Goal: Information Seeking & Learning: Understand process/instructions

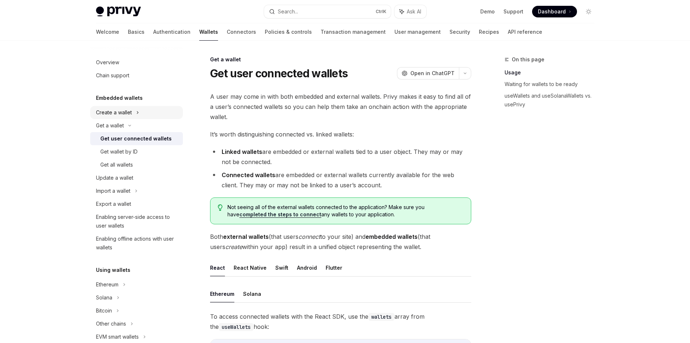
click at [125, 108] on div "Create a wallet" at bounding box center [136, 112] width 93 height 13
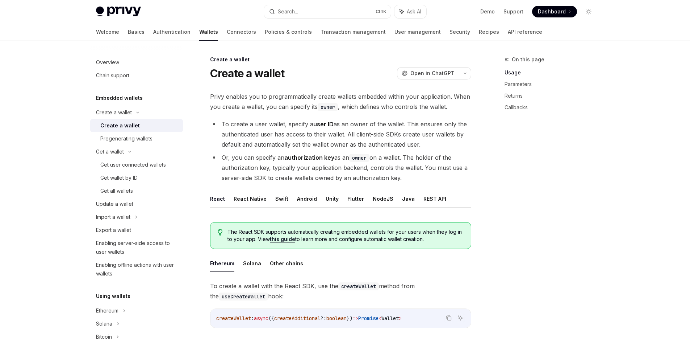
click at [140, 128] on div "Create a wallet" at bounding box center [139, 125] width 78 height 9
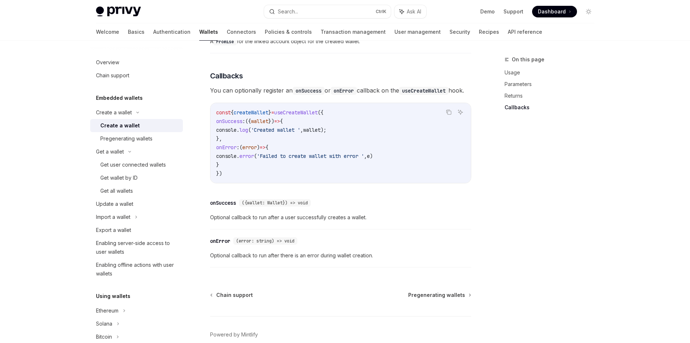
scroll to position [525, 0]
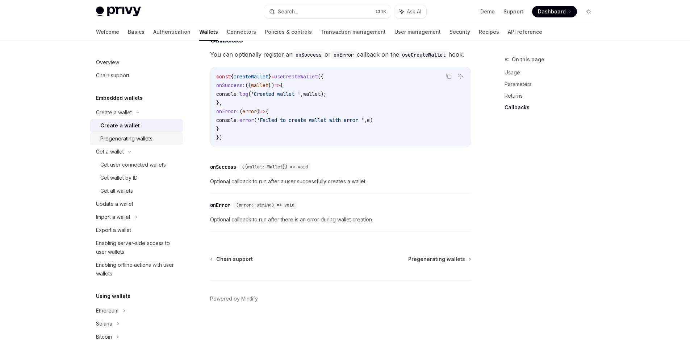
click at [127, 140] on div "Pregenerating wallets" at bounding box center [126, 138] width 52 height 9
type textarea "*"
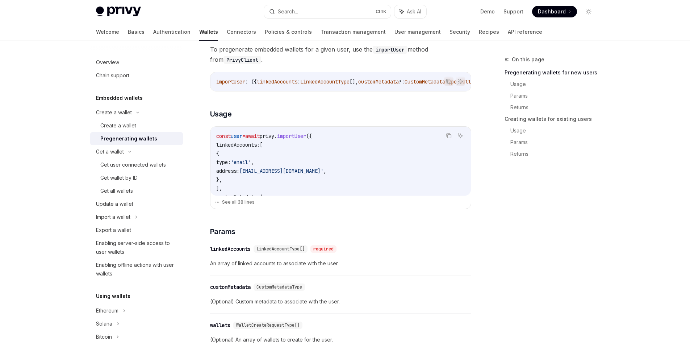
scroll to position [290, 0]
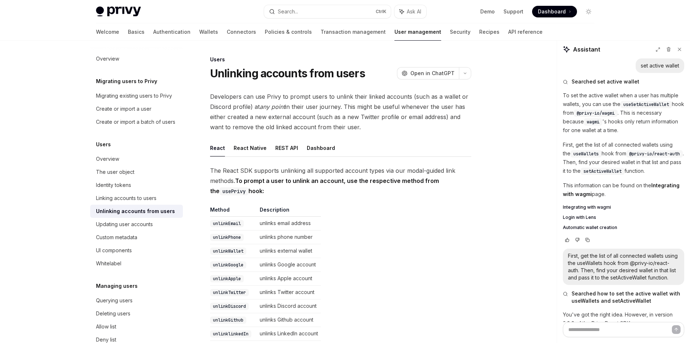
click at [335, 6] on button "Search... Ctrl K" at bounding box center [327, 11] width 127 height 13
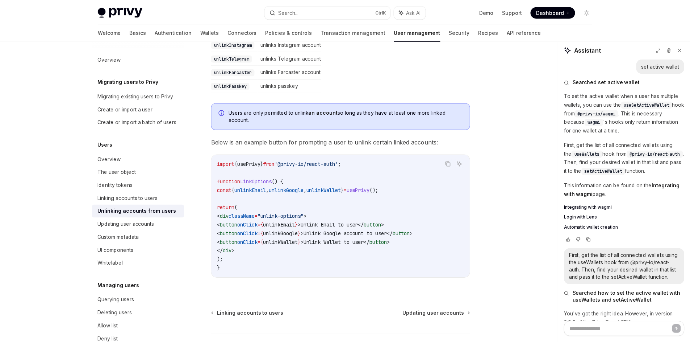
scroll to position [383, 0]
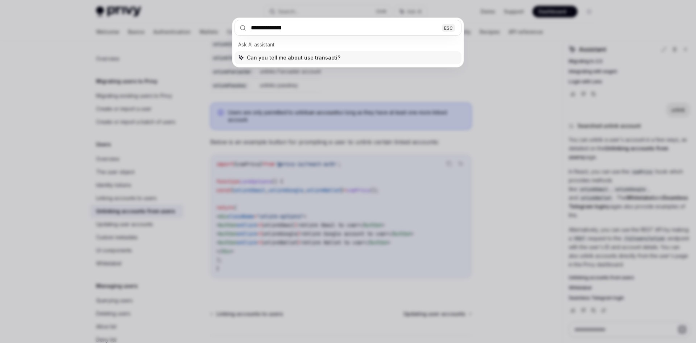
type input "**********"
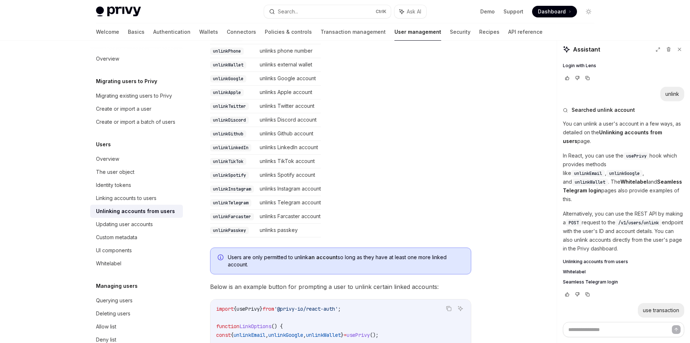
scroll to position [186, 0]
click at [321, 32] on link "Transaction management" at bounding box center [353, 31] width 65 height 17
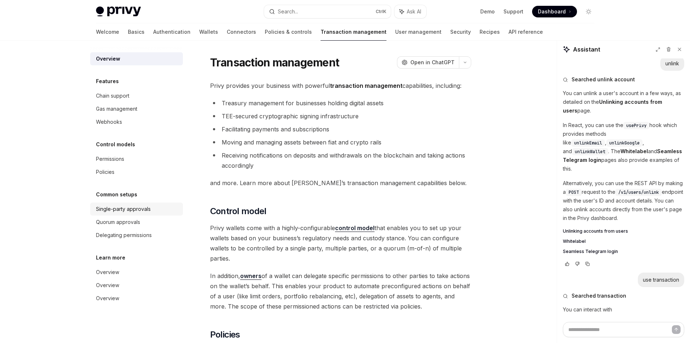
click at [148, 211] on div "Single-party approvals" at bounding box center [123, 208] width 55 height 9
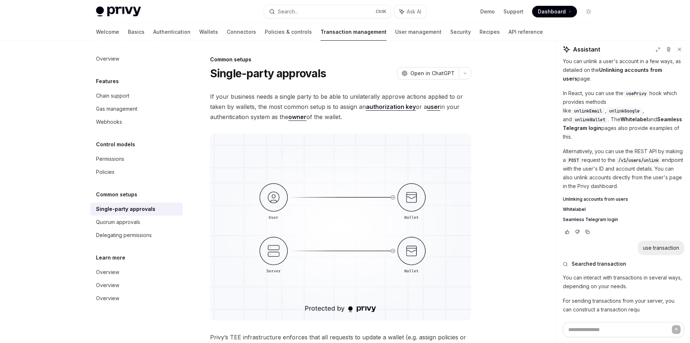
click at [321, 37] on link "Transaction management" at bounding box center [354, 31] width 66 height 17
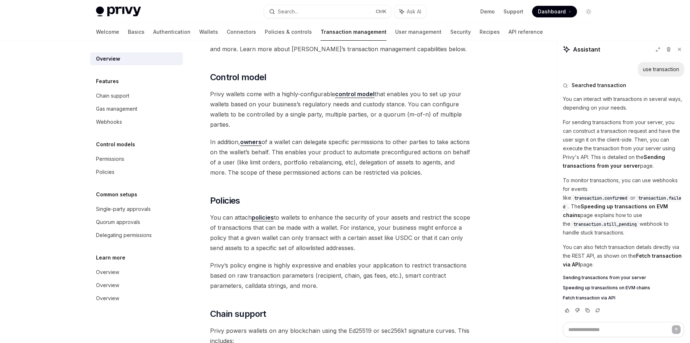
scroll to position [72, 0]
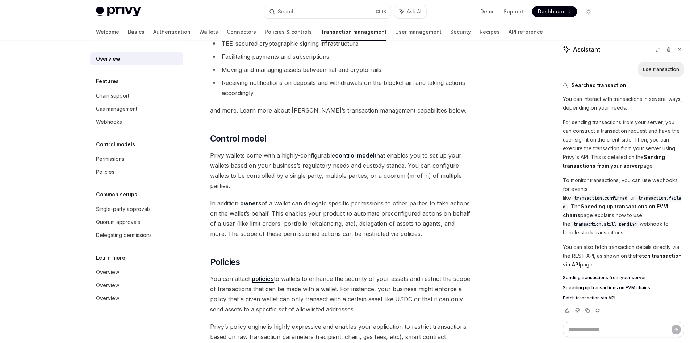
click at [189, 38] on div "Welcome Basics Authentication Wallets Connectors Policies & controls Transactio…" at bounding box center [319, 31] width 447 height 17
click at [199, 31] on link "Wallets" at bounding box center [208, 31] width 19 height 17
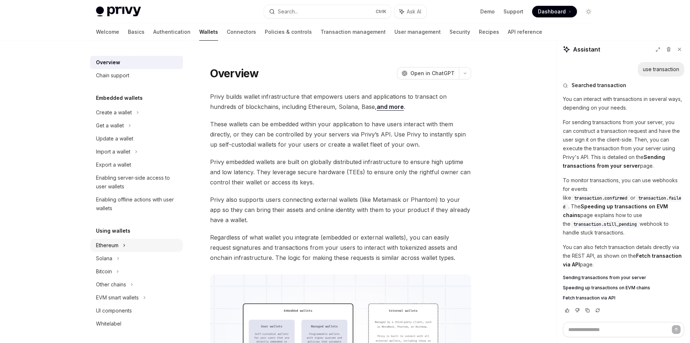
click at [129, 119] on div "Ethereum" at bounding box center [136, 112] width 93 height 13
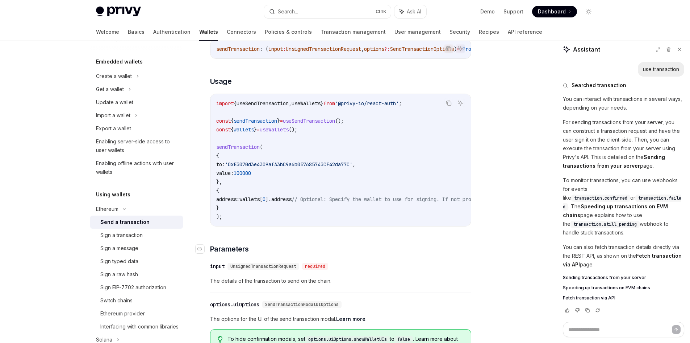
scroll to position [109, 0]
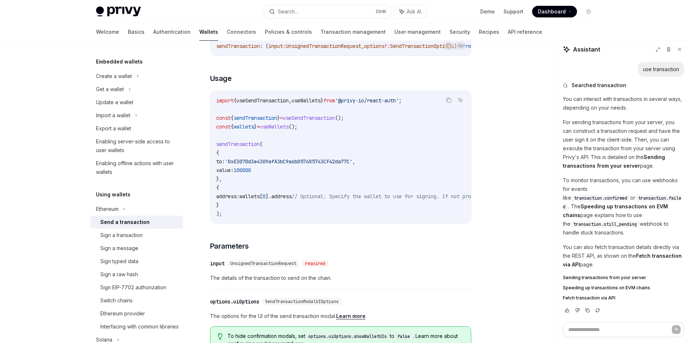
click at [248, 217] on code "import { useSendTransaction , useWallets } from '@privy-io/react-auth' ; const …" at bounding box center [406, 157] width 380 height 122
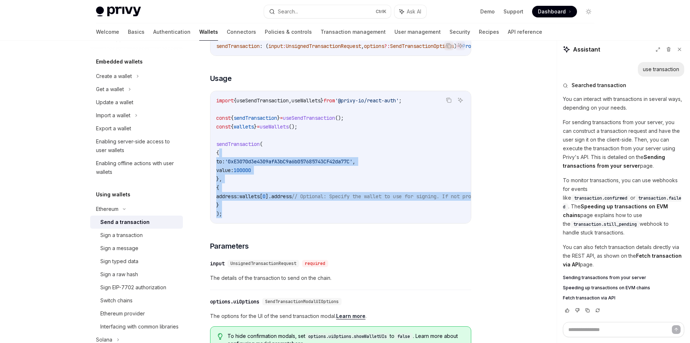
drag, startPoint x: 247, startPoint y: 218, endPoint x: 239, endPoint y: 158, distance: 60.7
click at [239, 158] on code "import { useSendTransaction , useWallets } from '@privy-io/react-auth' ; const …" at bounding box center [406, 157] width 380 height 122
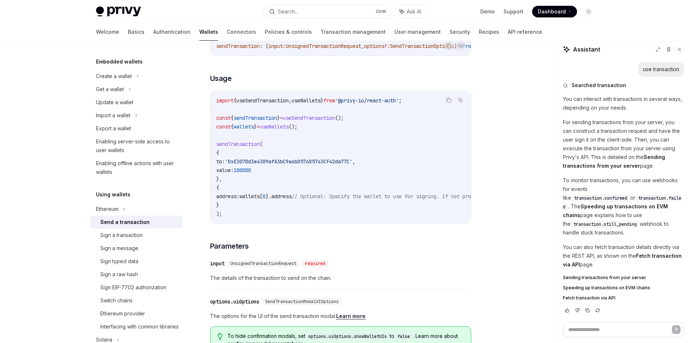
click at [335, 119] on span "useSendTransaction" at bounding box center [309, 118] width 52 height 7
drag, startPoint x: 357, startPoint y: 123, endPoint x: 219, endPoint y: 120, distance: 137.8
click at [219, 120] on code "import { useSendTransaction , useWallets } from '@privy-io/react-auth' ; const …" at bounding box center [406, 157] width 380 height 122
copy span "onst { sendTransaction } = useSendTransaction ();"
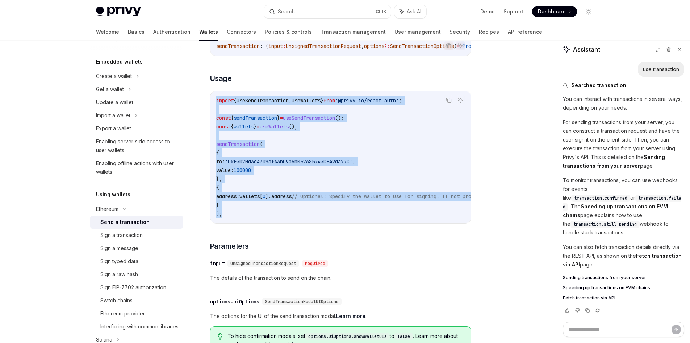
drag, startPoint x: 232, startPoint y: 219, endPoint x: 212, endPoint y: 97, distance: 123.7
click at [211, 98] on div "import { useSendTransaction , useWallets } from '@privy-io/react-auth' ; const …" at bounding box center [341, 157] width 261 height 132
copy code "import { useSendTransaction , useWallets } from '@privy-io/react-auth' ; const …"
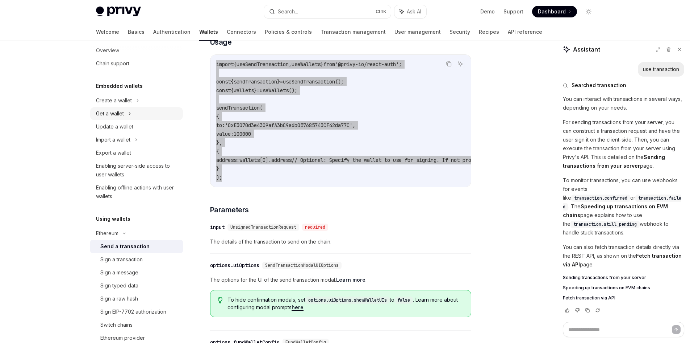
scroll to position [0, 0]
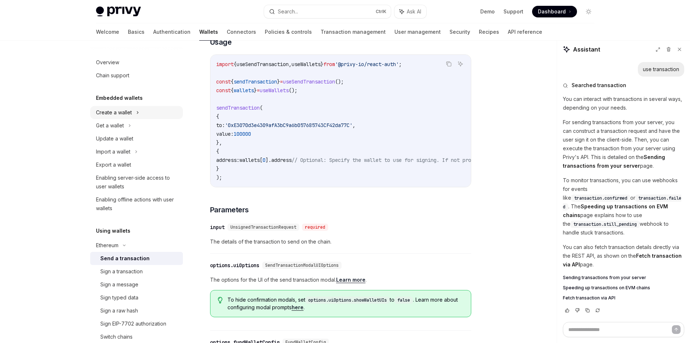
click at [140, 116] on div "Create a wallet" at bounding box center [136, 112] width 93 height 13
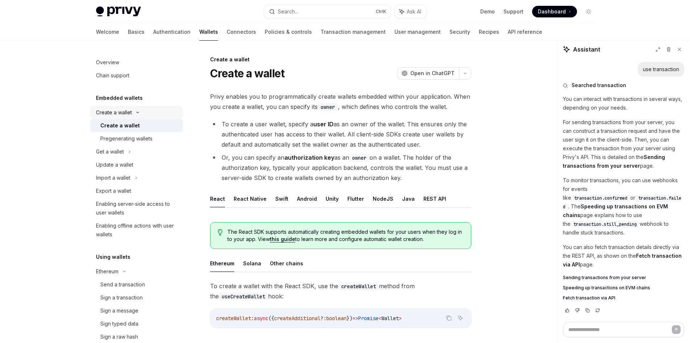
click at [144, 111] on div "Create a wallet" at bounding box center [136, 112] width 93 height 13
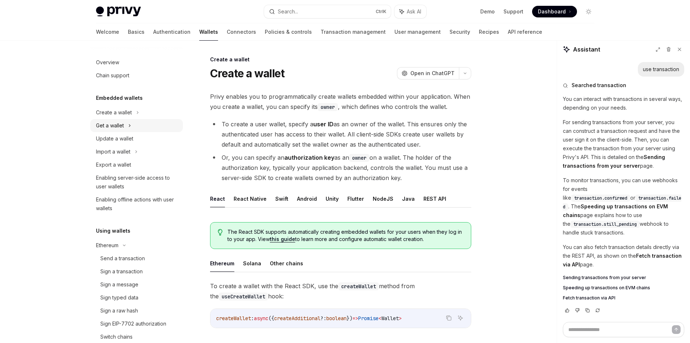
click at [123, 127] on div "Get a wallet" at bounding box center [110, 125] width 28 height 9
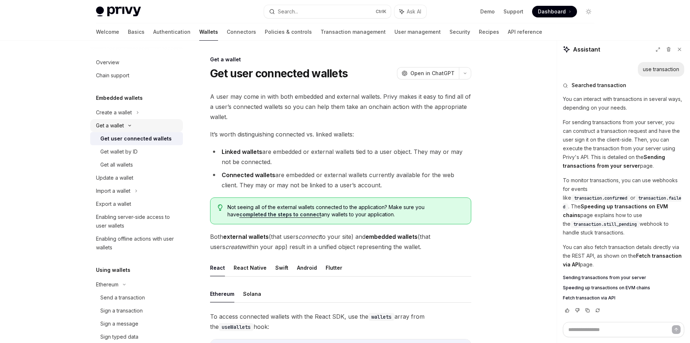
click at [130, 123] on div "Get a wallet" at bounding box center [136, 125] width 93 height 13
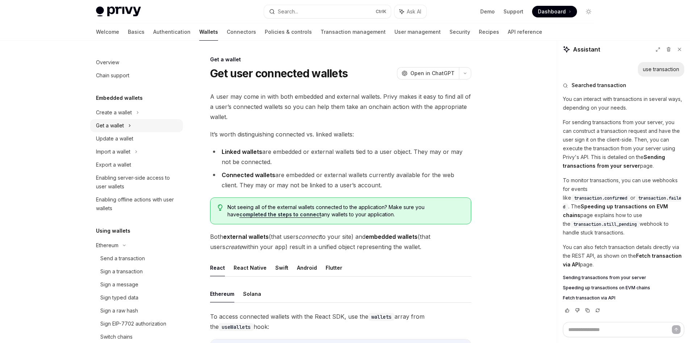
click at [130, 124] on icon at bounding box center [129, 125] width 3 height 9
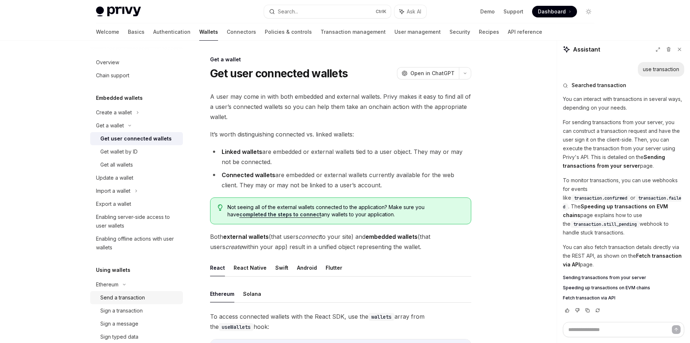
click at [134, 298] on div "Send a transaction" at bounding box center [122, 297] width 45 height 9
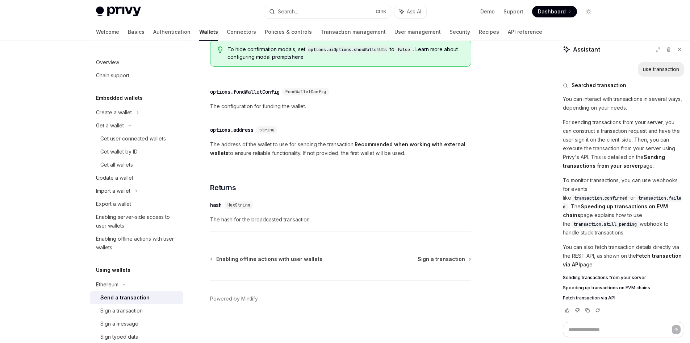
scroll to position [401, 0]
click at [136, 313] on div "Sign a transaction" at bounding box center [121, 310] width 42 height 9
type textarea "*"
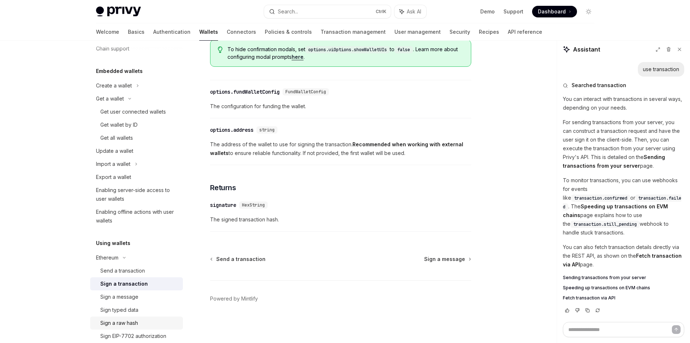
scroll to position [72, 0]
